Goal: Information Seeking & Learning: Learn about a topic

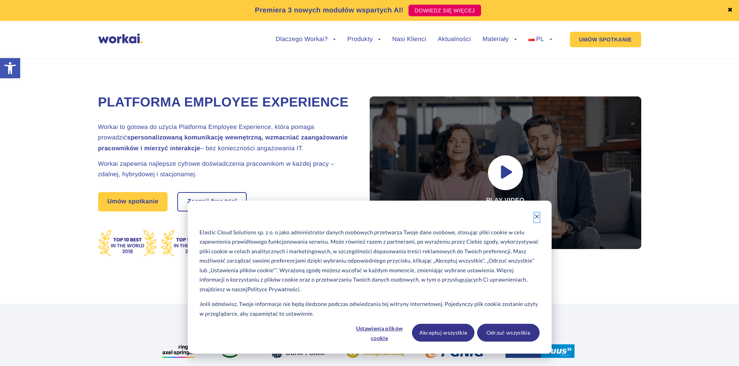
click at [535, 220] on icon "Dismiss cookie banner" at bounding box center [536, 216] width 5 height 5
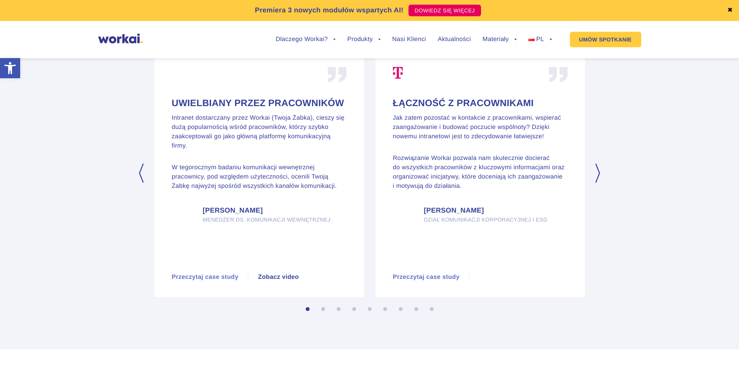
scroll to position [4602, 0]
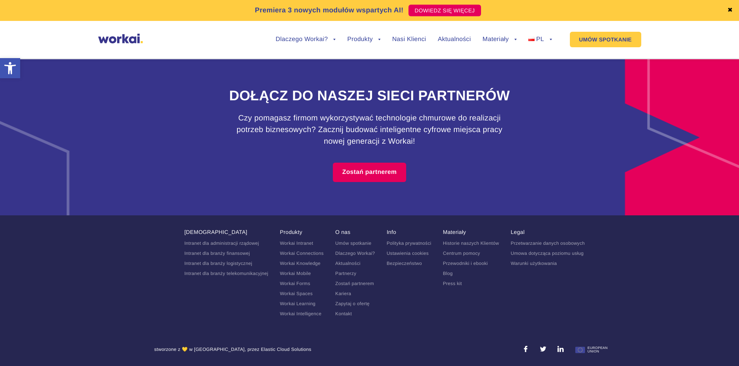
click at [406, 246] on link "Polityka prywatności" at bounding box center [409, 243] width 45 height 5
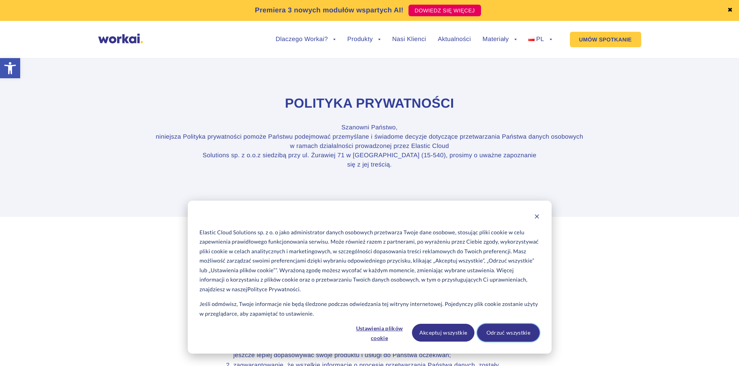
click at [509, 333] on button "Odrzuć wszystkie" at bounding box center [508, 333] width 62 height 18
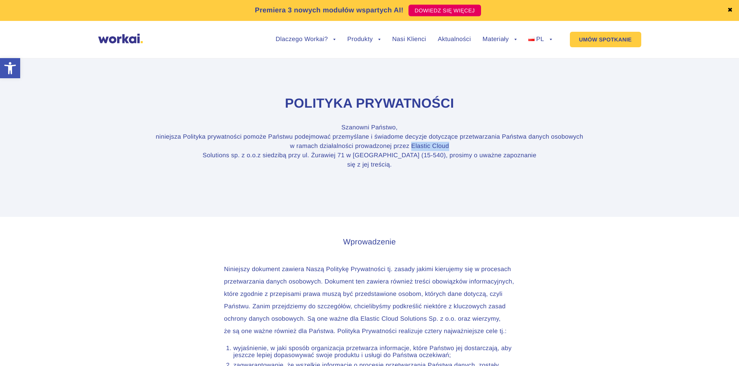
drag, startPoint x: 410, startPoint y: 146, endPoint x: 461, endPoint y: 148, distance: 50.5
click at [461, 148] on p "Szanowni Państwo, niniejsza Polityka prywatności pomoże Państwu podejmować prze…" at bounding box center [369, 146] width 430 height 47
click at [408, 37] on link "Nasi Klienci" at bounding box center [409, 39] width 34 height 6
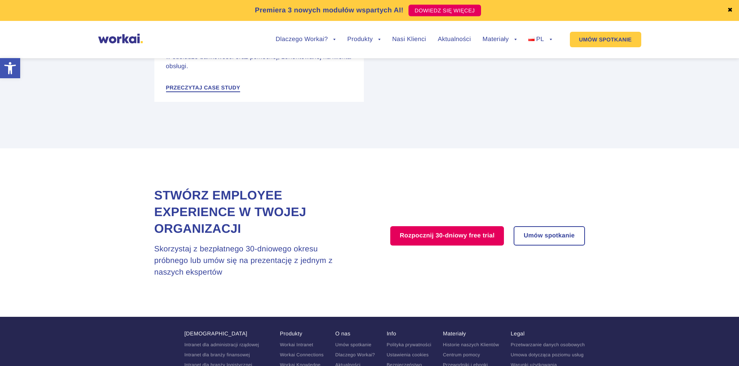
scroll to position [1535, 0]
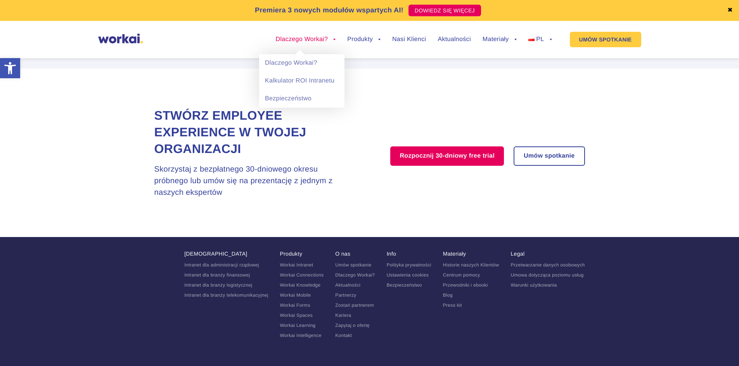
click at [289, 42] on link "Dlaczego Workai?" at bounding box center [306, 39] width 60 height 6
click at [300, 64] on link "Dlaczego Workai?" at bounding box center [301, 63] width 85 height 18
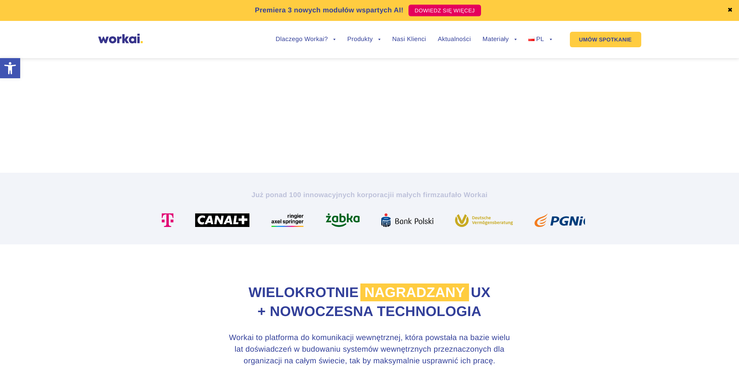
scroll to position [233, 0]
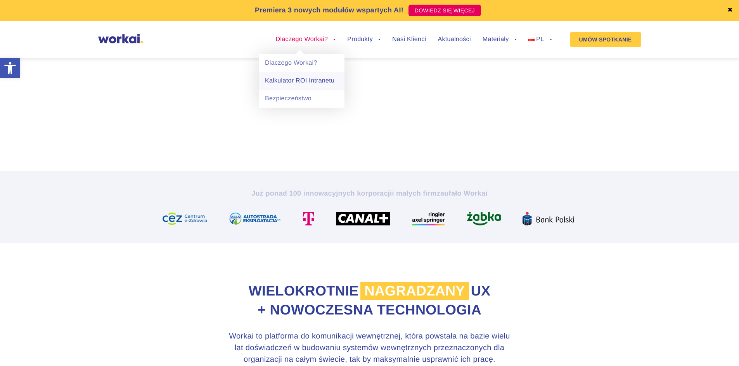
click at [301, 78] on link "Kalkulator ROI Intranetu" at bounding box center [301, 81] width 85 height 18
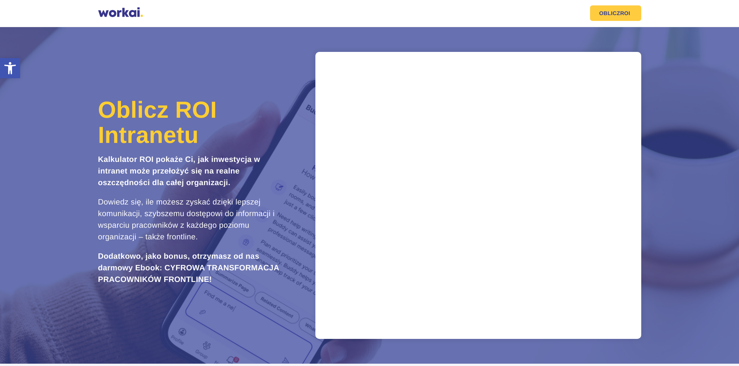
click at [109, 14] on div at bounding box center [120, 13] width 45 height 12
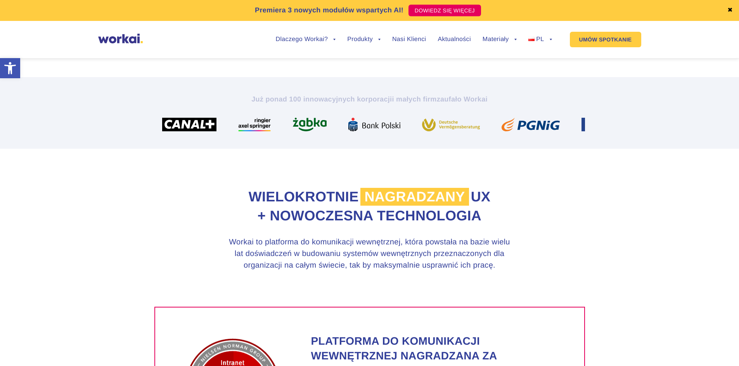
scroll to position [211, 0]
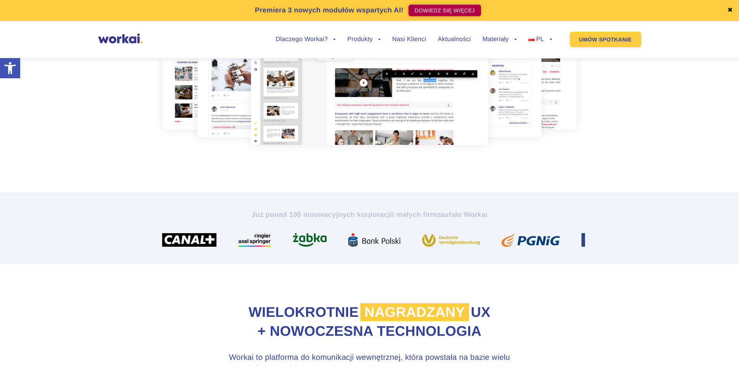
click at [439, 11] on link "DOWIEDZ SIĘ WIĘCEJ" at bounding box center [444, 11] width 73 height 12
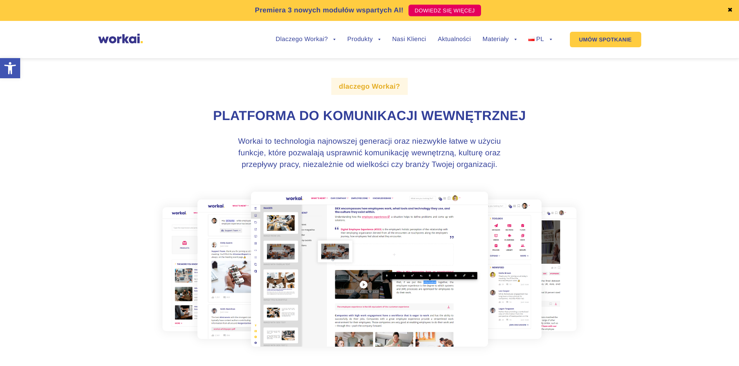
scroll to position [0, 0]
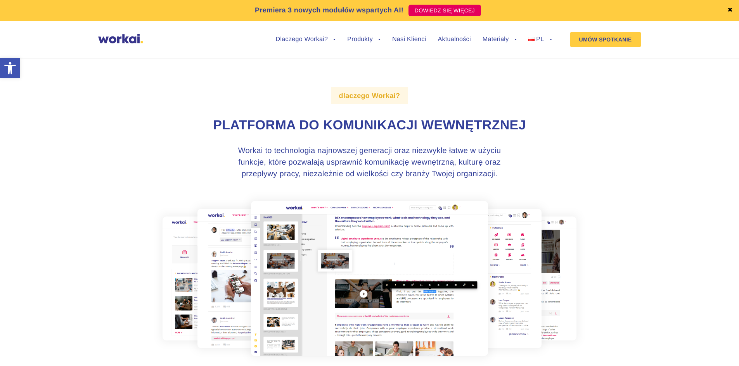
click at [126, 38] on img at bounding box center [120, 39] width 45 height 10
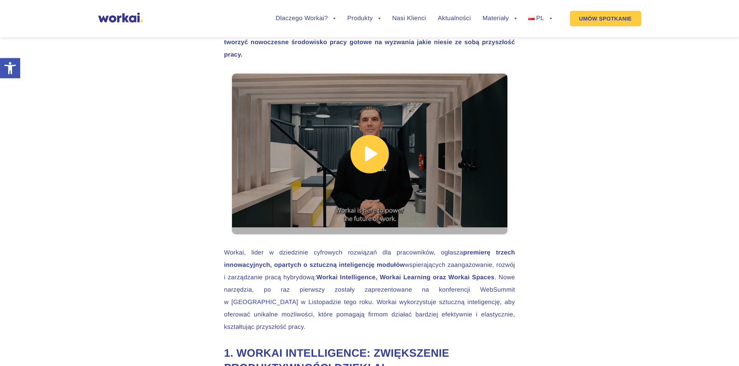
scroll to position [388, 0]
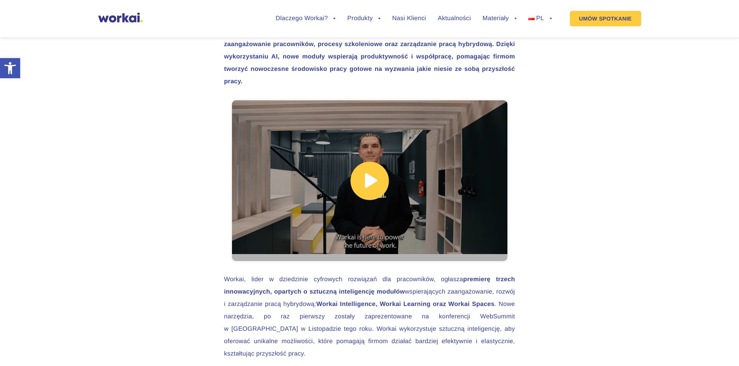
click at [370, 185] on link at bounding box center [369, 180] width 275 height 161
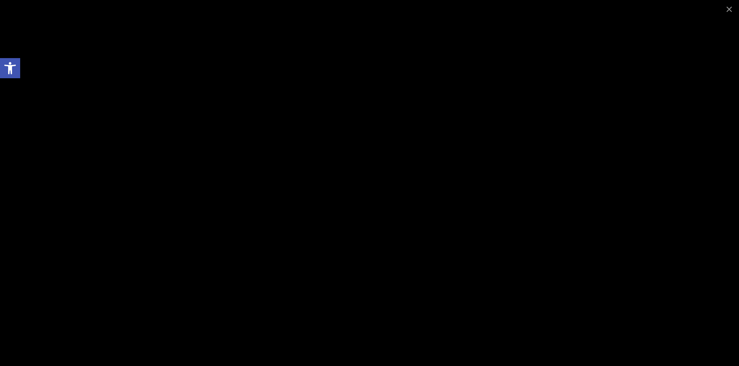
click at [40, 25] on div at bounding box center [369, 183] width 739 height 366
